Goal: Task Accomplishment & Management: Complete application form

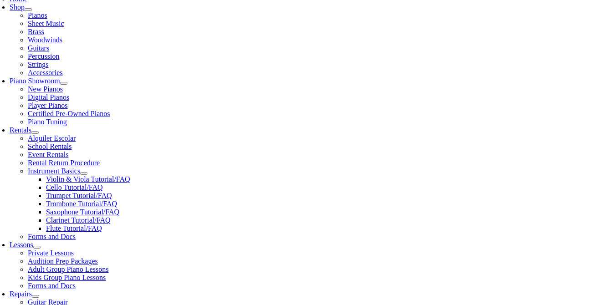
scroll to position [205, 0]
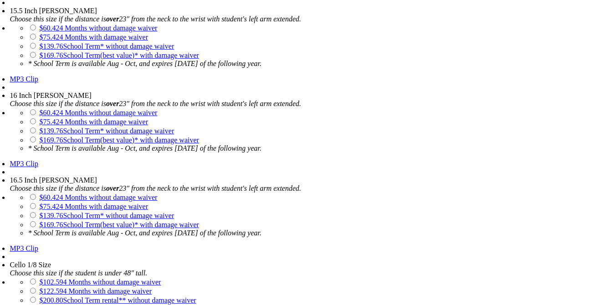
scroll to position [1610, 0]
